Goal: Task Accomplishment & Management: Manage account settings

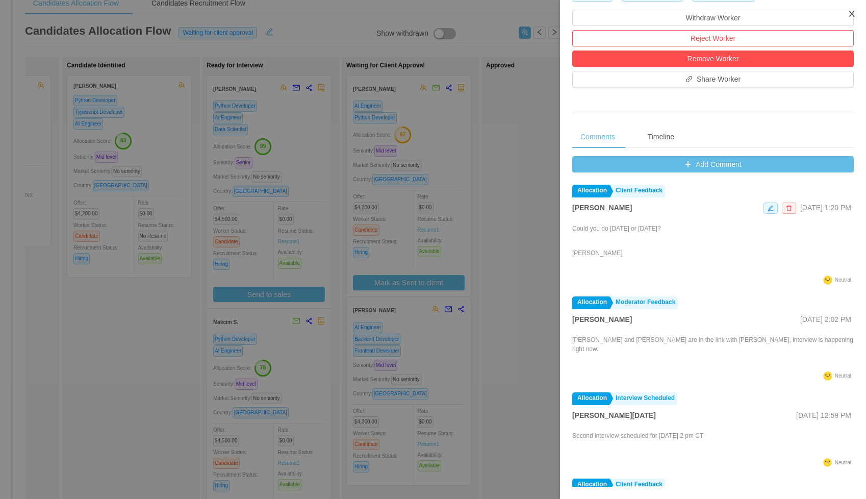
click at [851, 13] on icon "icon: close" at bounding box center [851, 14] width 6 height 6
